Goal: Navigation & Orientation: Find specific page/section

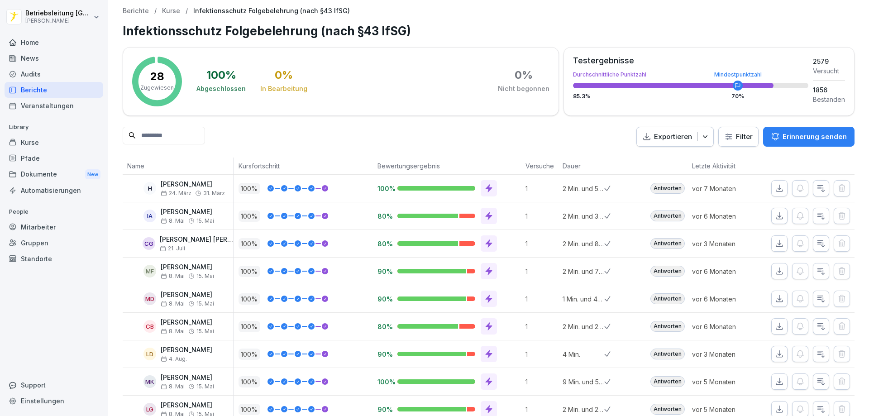
click at [44, 59] on div "News" at bounding box center [54, 58] width 99 height 16
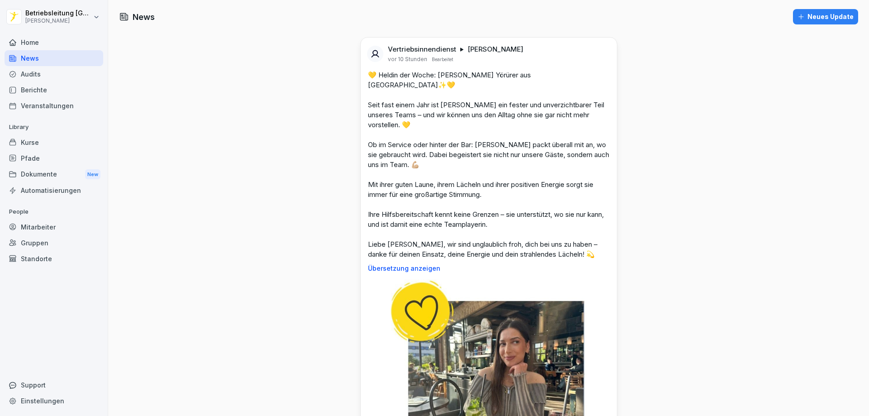
click at [52, 43] on div "Home" at bounding box center [54, 42] width 99 height 16
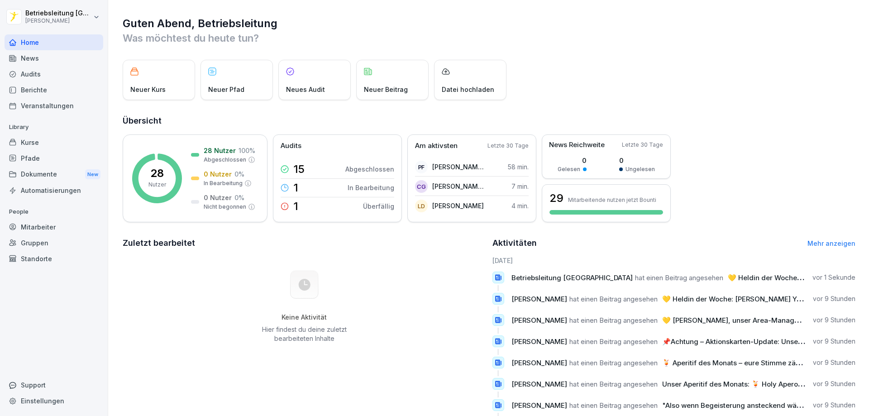
click at [54, 60] on div "News" at bounding box center [54, 58] width 99 height 16
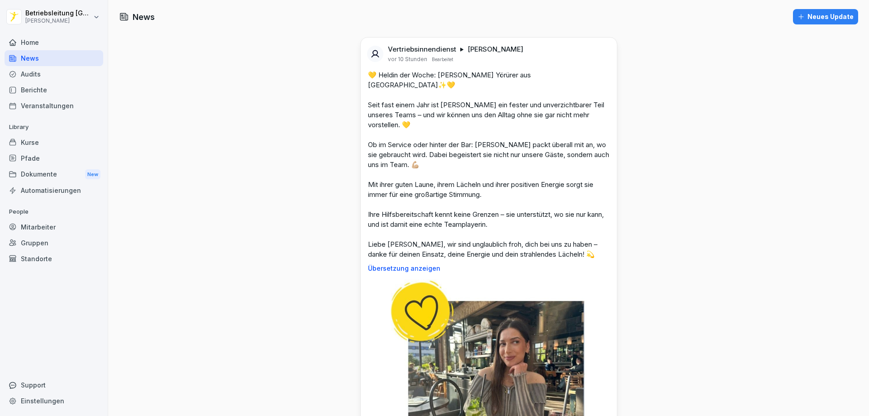
click at [49, 91] on div "Berichte" at bounding box center [54, 90] width 99 height 16
